Goal: Navigation & Orientation: Find specific page/section

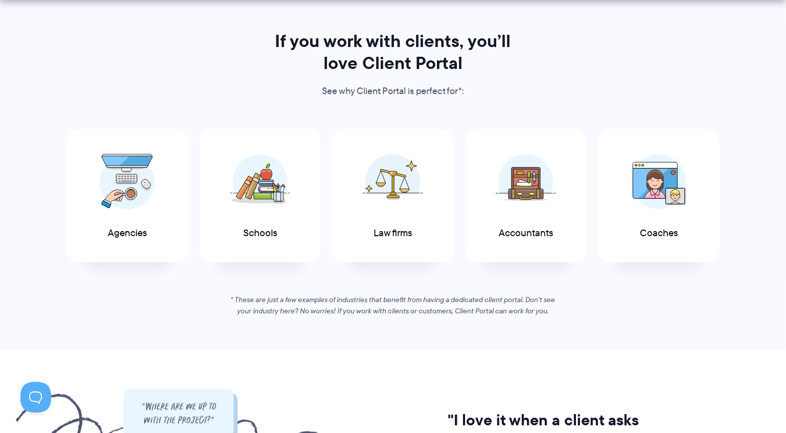
scroll to position [510, 0]
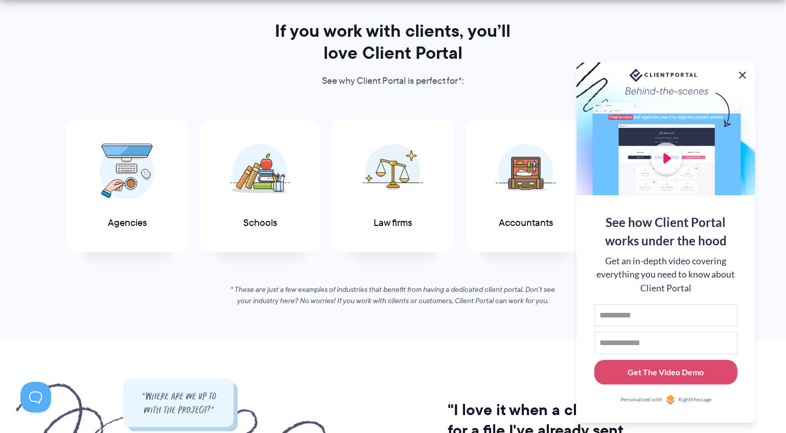
click at [744, 73] on button at bounding box center [742, 75] width 12 height 12
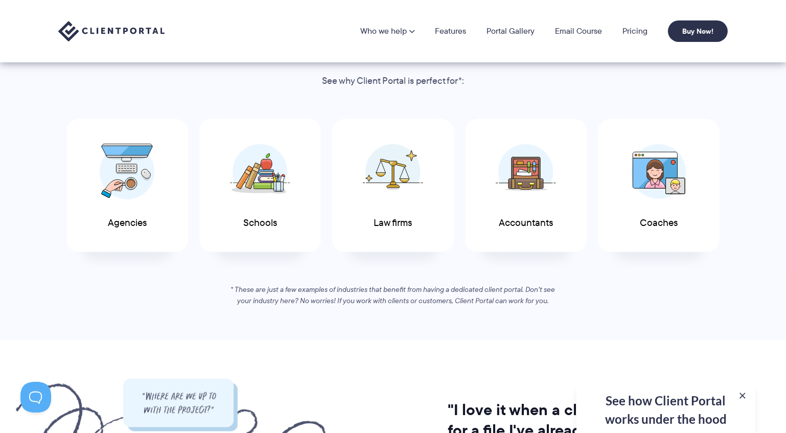
click at [103, 111] on div "If you work with clients, you’ll love Client Portal See why Client Portal is pe…" at bounding box center [392, 163] width 695 height 287
click at [117, 165] on img at bounding box center [127, 169] width 55 height 56
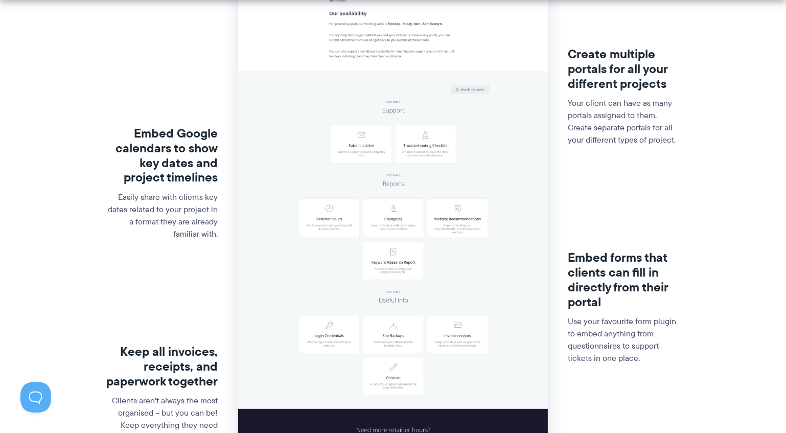
scroll to position [510, 0]
